Goal: Task Accomplishment & Management: Use online tool/utility

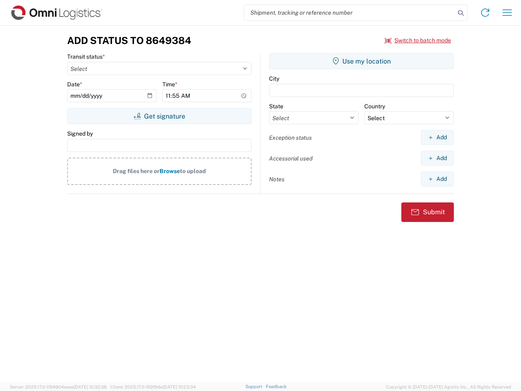
click at [350, 13] on input "search" at bounding box center [349, 12] width 211 height 15
click at [461, 13] on icon at bounding box center [460, 12] width 11 height 11
click at [485, 13] on icon at bounding box center [485, 12] width 13 height 13
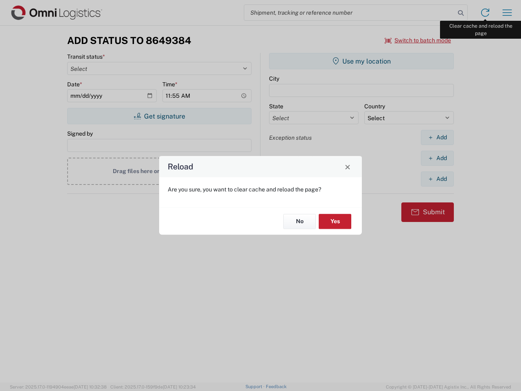
click at [507, 13] on div "Reload Are you sure, you want to clear cache and reload the page? No Yes" at bounding box center [260, 195] width 521 height 391
click at [418, 40] on div "Reload Are you sure, you want to clear cache and reload the page? No Yes" at bounding box center [260, 195] width 521 height 391
click at [159, 116] on div "Reload Are you sure, you want to clear cache and reload the page? No Yes" at bounding box center [260, 195] width 521 height 391
click at [361, 61] on div "Reload Are you sure, you want to clear cache and reload the page? No Yes" at bounding box center [260, 195] width 521 height 391
click at [437, 137] on div "Reload Are you sure, you want to clear cache and reload the page? No Yes" at bounding box center [260, 195] width 521 height 391
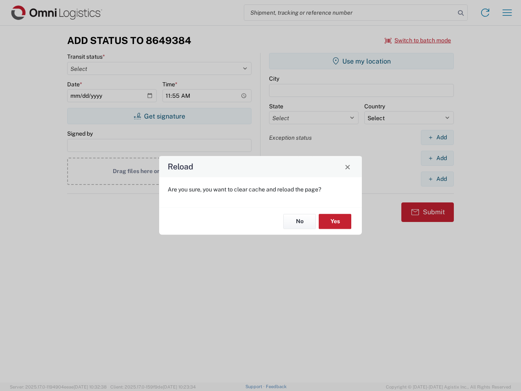
click at [437, 158] on div "Reload Are you sure, you want to clear cache and reload the page? No Yes" at bounding box center [260, 195] width 521 height 391
click at [437, 179] on div "Reload Are you sure, you want to clear cache and reload the page? No Yes" at bounding box center [260, 195] width 521 height 391
